Goal: Task Accomplishment & Management: Use online tool/utility

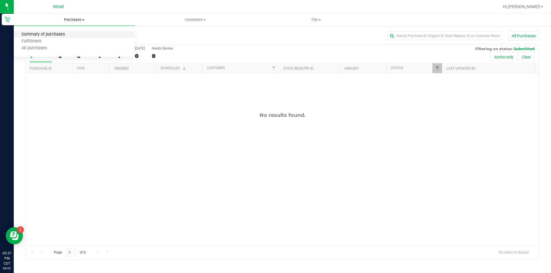
click at [46, 34] on span "Summary of purchases" at bounding box center [43, 34] width 59 height 5
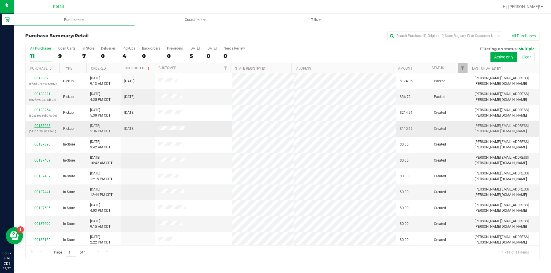
click at [42, 127] on link "00138268" at bounding box center [42, 126] width 16 height 4
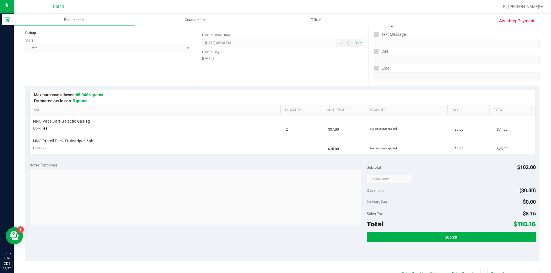
scroll to position [89, 0]
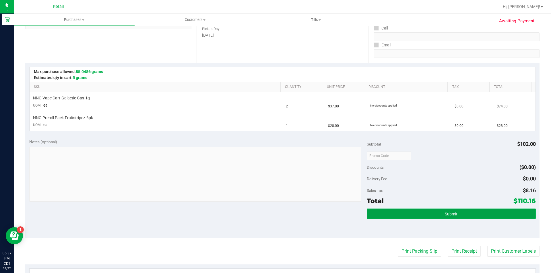
click at [422, 211] on button "Submit" at bounding box center [451, 214] width 169 height 10
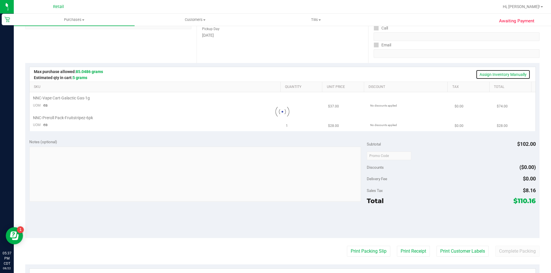
click at [493, 76] on link "Assign Inventory Manually" at bounding box center [503, 75] width 54 height 10
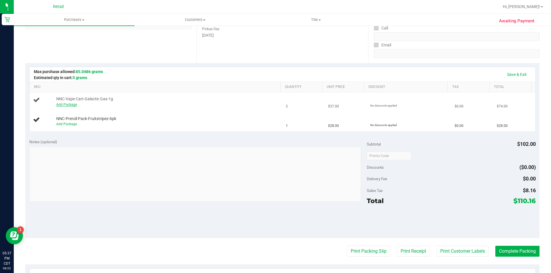
click at [65, 104] on link "Add Package" at bounding box center [66, 105] width 21 height 4
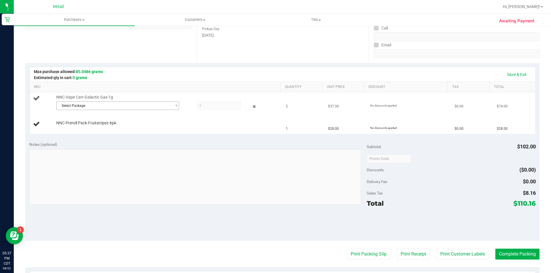
click at [127, 106] on span "Select Package" at bounding box center [113, 106] width 115 height 8
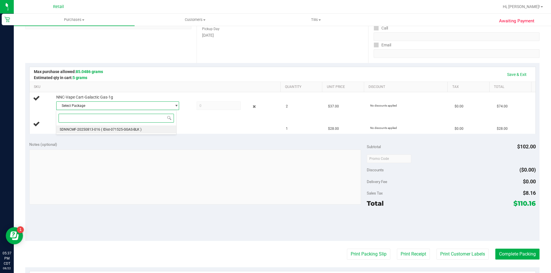
click at [114, 128] on span "( IDist-071525-GGAS-BLK )" at bounding box center [121, 130] width 40 height 4
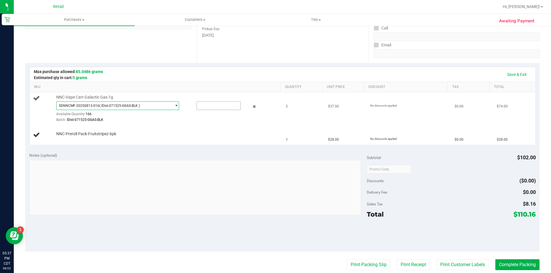
click at [204, 107] on input "text" at bounding box center [219, 106] width 44 height 8
type input "2"
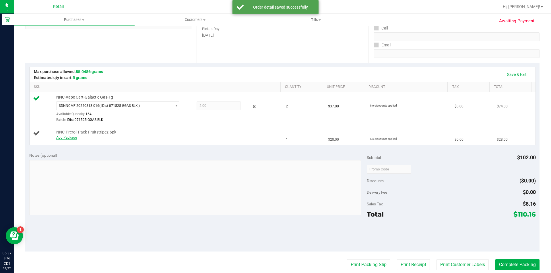
click at [63, 137] on link "Add Package" at bounding box center [66, 138] width 21 height 4
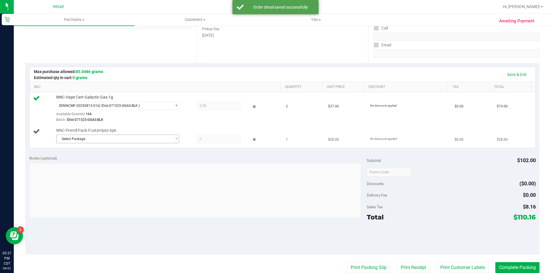
click at [108, 142] on span "Select Package" at bounding box center [113, 139] width 115 height 8
click at [111, 166] on li "SDNNCMF-20250813-010 ( 042325FRSTZ502 )" at bounding box center [116, 163] width 120 height 8
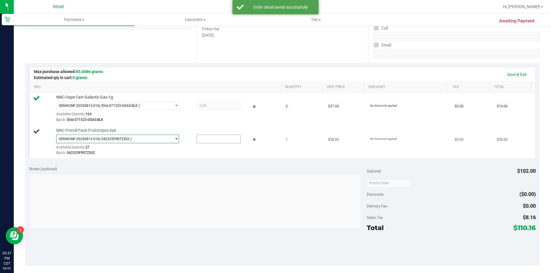
click at [212, 139] on input "text" at bounding box center [219, 139] width 44 height 8
type input "1"
click at [509, 73] on link "Save & Exit" at bounding box center [516, 75] width 27 height 10
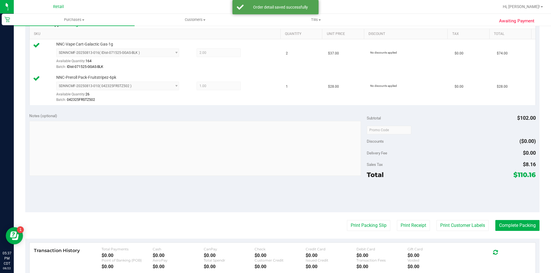
scroll to position [150, 0]
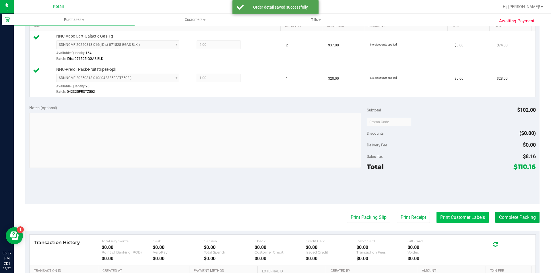
click at [445, 215] on button "Print Customer Labels" at bounding box center [462, 217] width 52 height 11
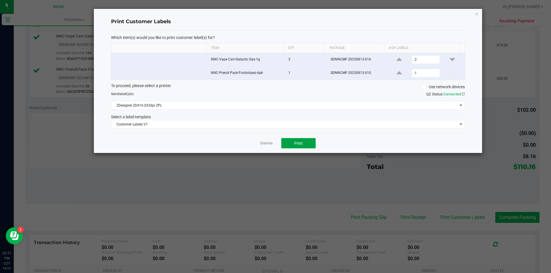
click at [295, 141] on span "Print" at bounding box center [298, 143] width 9 height 5
click at [478, 14] on icon "button" at bounding box center [476, 13] width 4 height 7
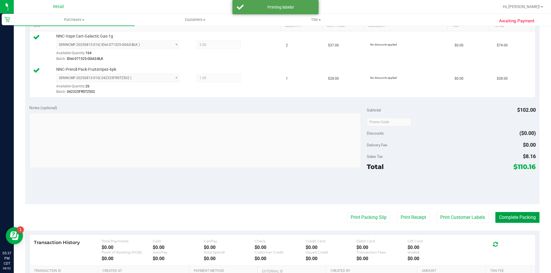
click at [497, 219] on button "Complete Packing" at bounding box center [517, 217] width 44 height 11
